Goal: Check status

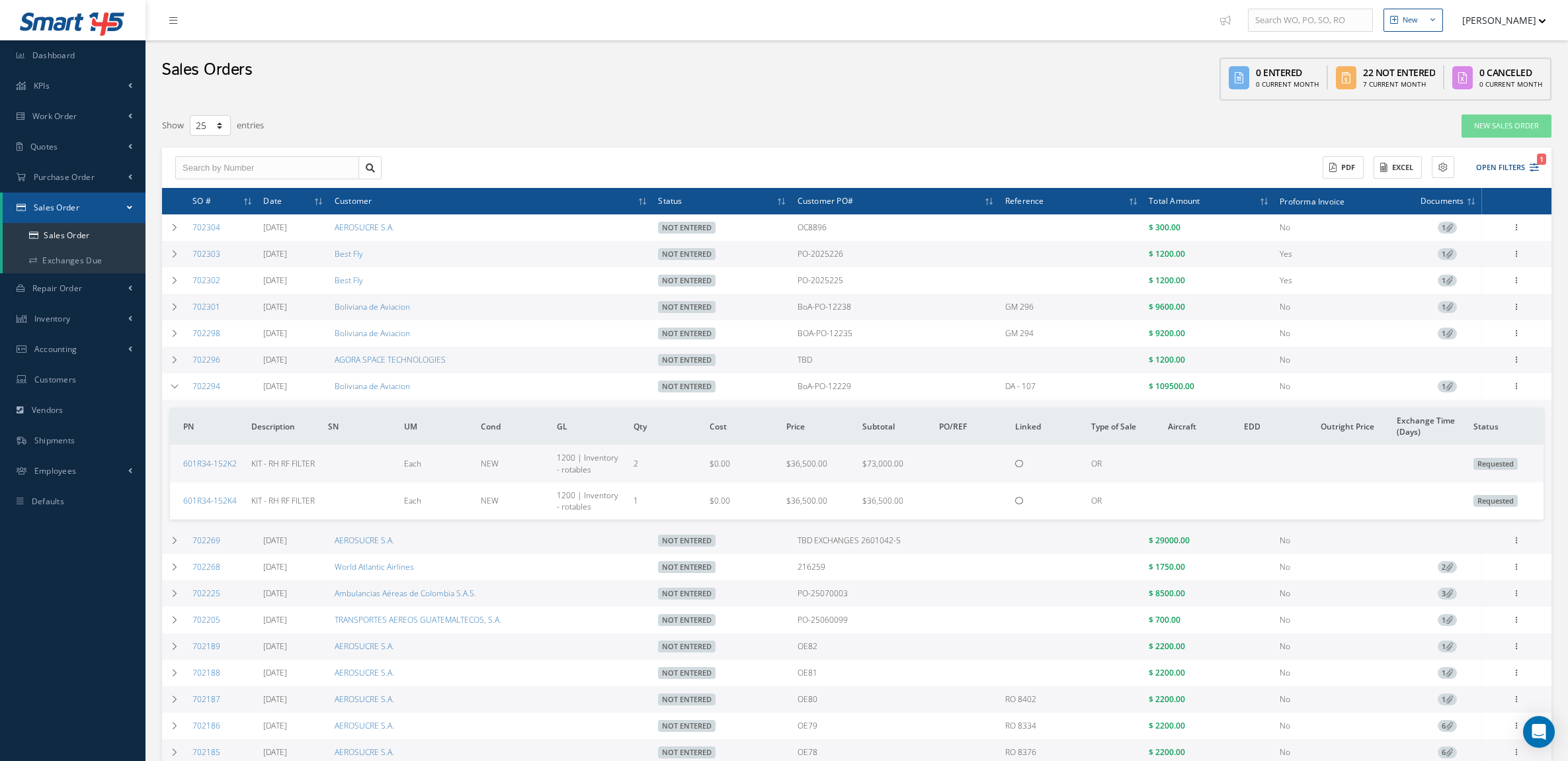
select select "25"
drag, startPoint x: 871, startPoint y: 388, endPoint x: 796, endPoint y: 388, distance: 75.0
click at [0, 0] on tr "702294 [DATE] Boliviana de Aviacion Not Entered BoA-PO-12229 DA - 107 $ 109500.…" at bounding box center [0, 0] width 0 height 0
copy tr "BoA-PO-12229"
click at [875, 389] on td "BoA-PO-12229" at bounding box center [896, 386] width 208 height 27
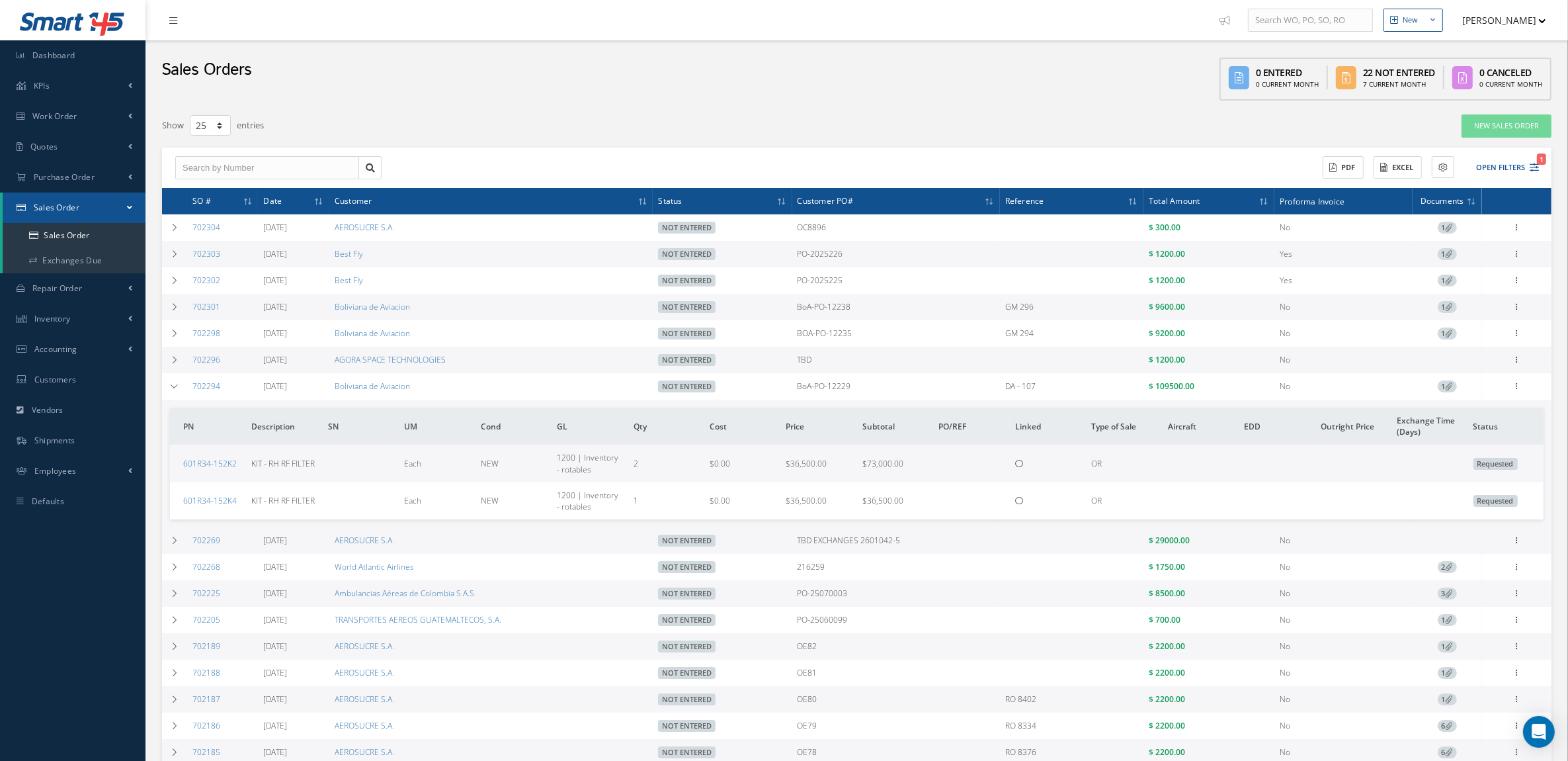
drag, startPoint x: 884, startPoint y: 394, endPoint x: 800, endPoint y: 385, distance: 84.5
click at [0, 0] on tr "702294 [DATE] Boliviana de Aviacion Not Entered BoA-PO-12229 DA - 107 $ 109500.…" at bounding box center [0, 0] width 0 height 0
copy tr "BoA-PO-12229"
drag, startPoint x: 245, startPoint y: 391, endPoint x: 192, endPoint y: 387, distance: 53.2
click at [192, 387] on td "702294" at bounding box center [222, 386] width 71 height 27
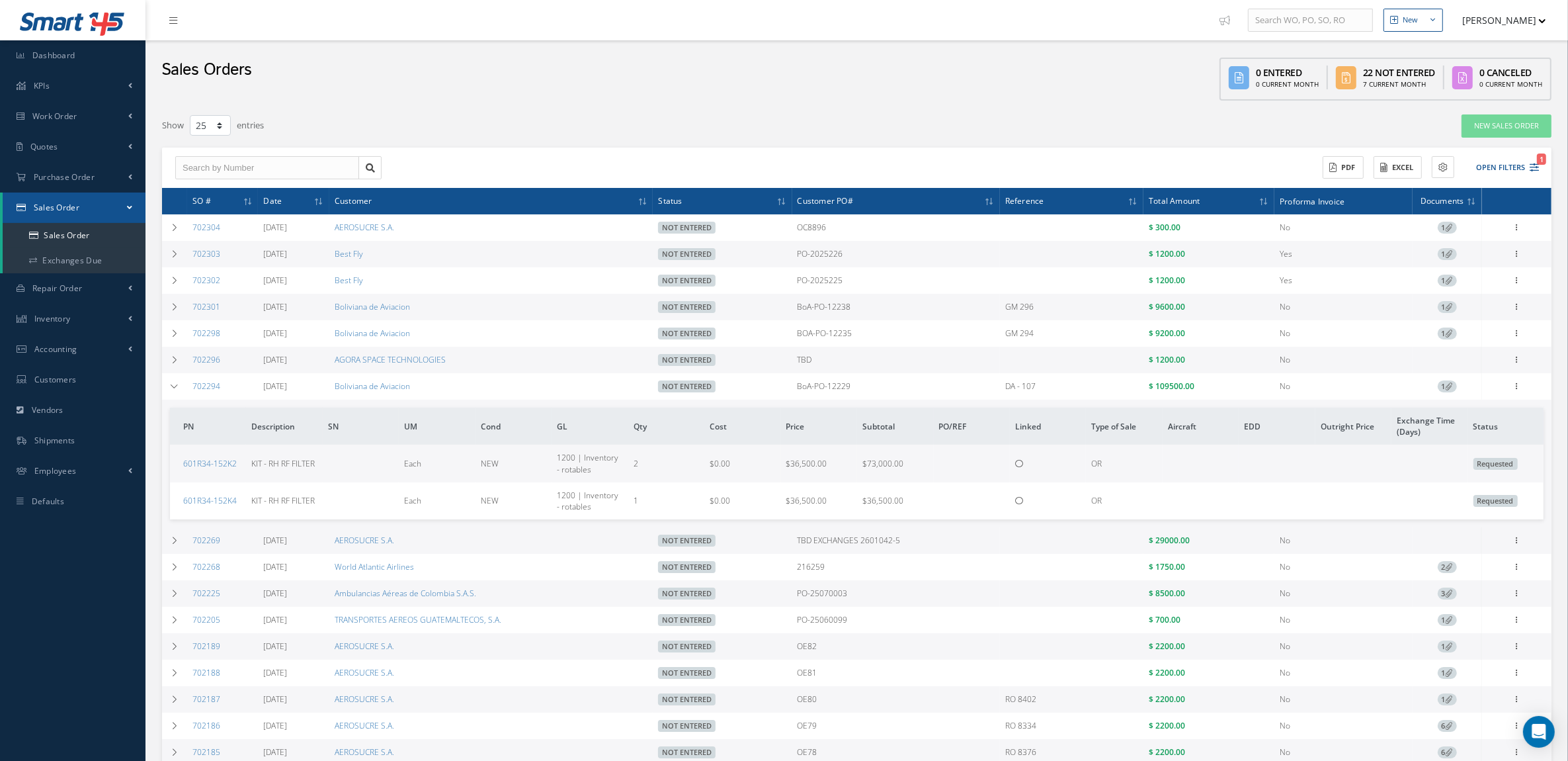
copy link "702294"
